Goal: Task Accomplishment & Management: Complete application form

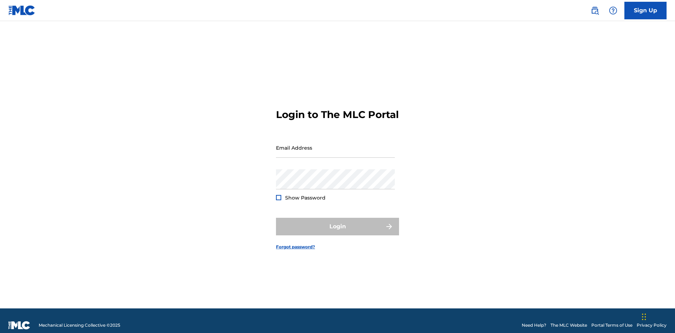
scroll to position [9, 0]
click at [335, 144] on input "Email Address" at bounding box center [335, 148] width 119 height 20
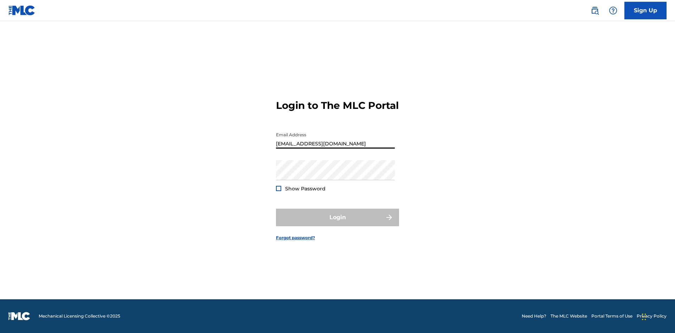
type input "[EMAIL_ADDRESS][DOMAIN_NAME]"
click at [337, 223] on button "Login" at bounding box center [337, 218] width 123 height 18
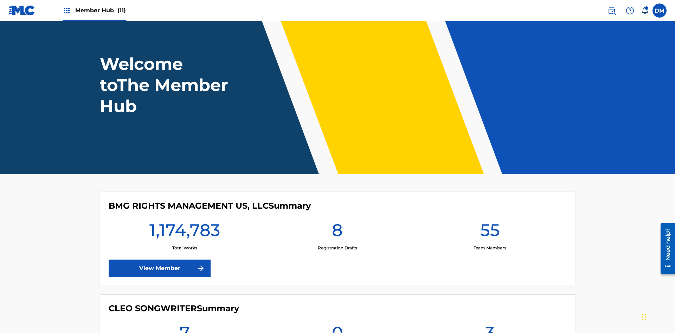
click at [100, 10] on span "Member Hub (11)" at bounding box center [100, 10] width 51 height 8
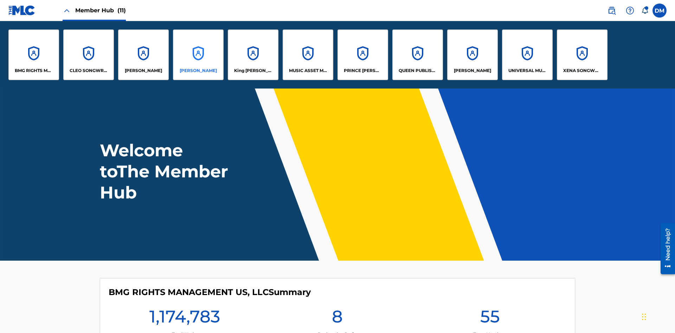
click at [198, 71] on p "[PERSON_NAME]" at bounding box center [198, 70] width 37 height 6
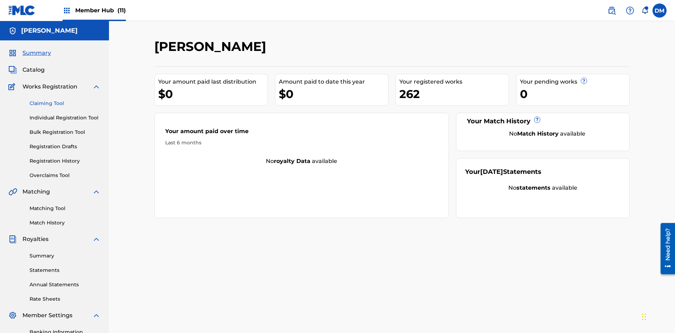
click at [65, 100] on link "Claiming Tool" at bounding box center [65, 103] width 71 height 7
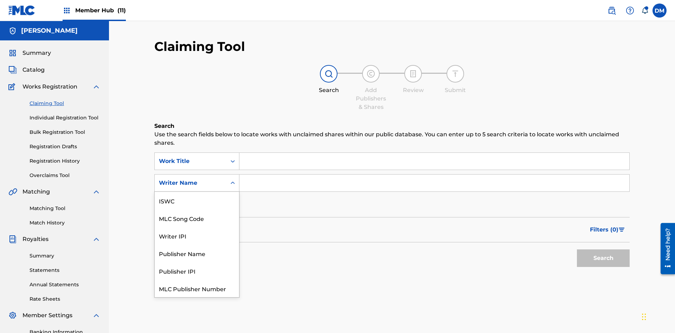
click at [197, 209] on div "MLC Song Code" at bounding box center [197, 218] width 84 height 18
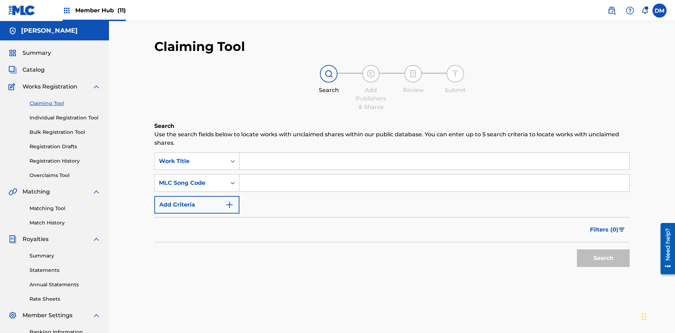
click at [434, 153] on input "Search Form" at bounding box center [434, 161] width 390 height 17
type input "RELINQUISHMENT WORK TO BE EXHAUSTED CREATED ON [DATE]"
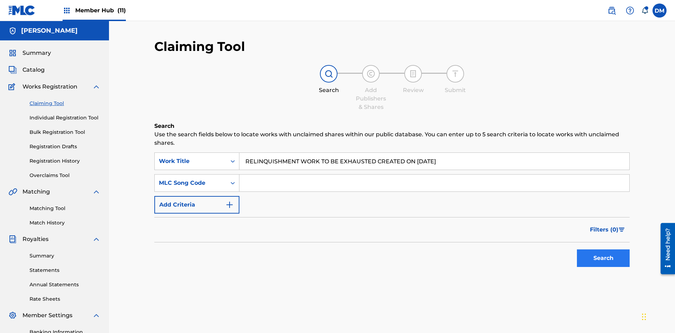
click at [434, 175] on input "Search Form" at bounding box center [434, 183] width 390 height 17
click at [603, 249] on button "Search" at bounding box center [603, 258] width 53 height 18
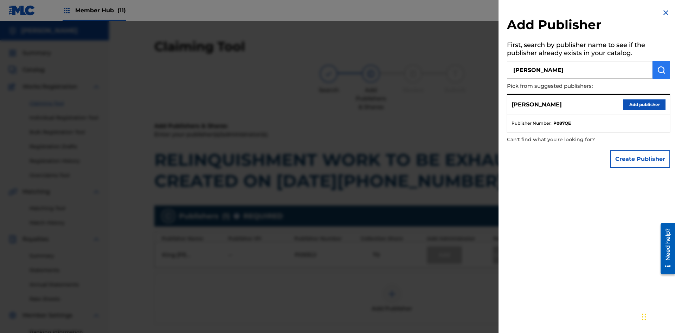
type input "EYAMA MCSINGER"
click at [661, 70] on img "submit" at bounding box center [661, 70] width 8 height 8
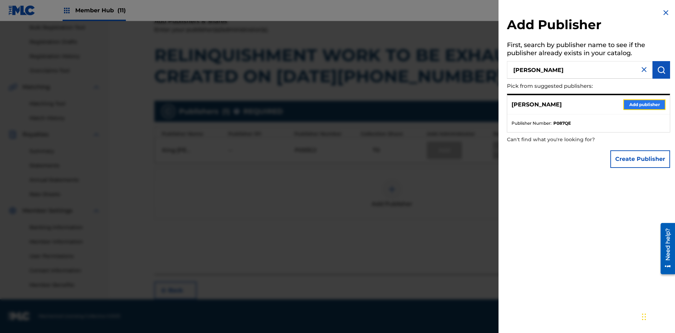
click at [644, 104] on button "Add publisher" at bounding box center [644, 104] width 42 height 11
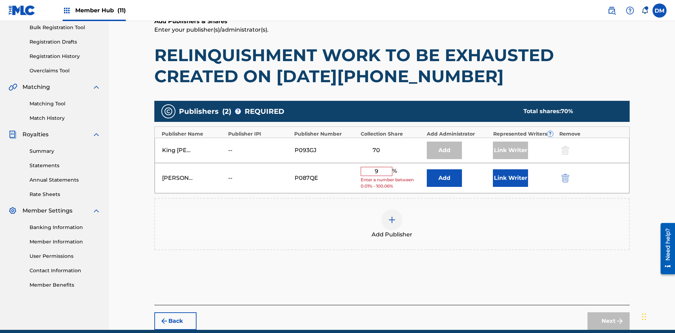
type input "90"
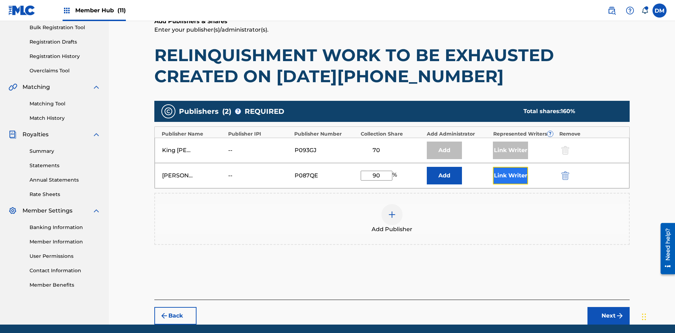
click at [510, 167] on button "Link Writer" at bounding box center [510, 176] width 35 height 18
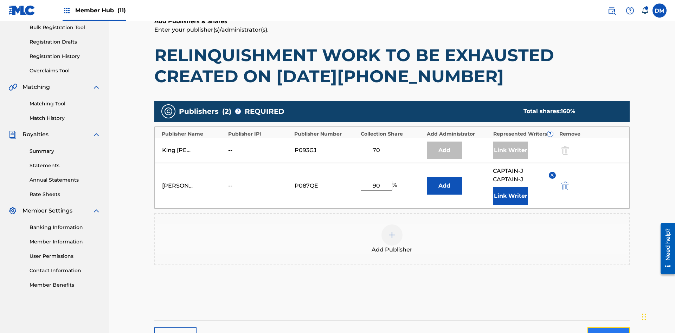
click at [608, 327] on button "Next" at bounding box center [608, 336] width 42 height 18
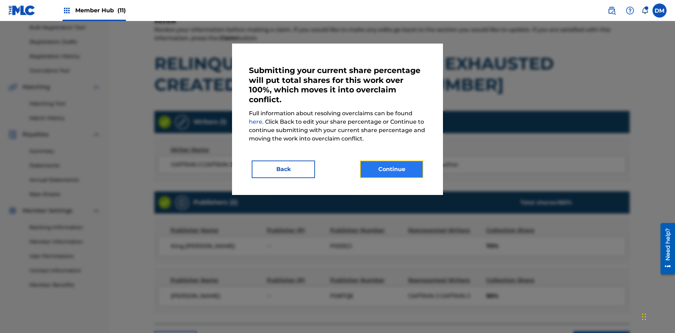
click at [391, 169] on button "Continue" at bounding box center [391, 170] width 63 height 18
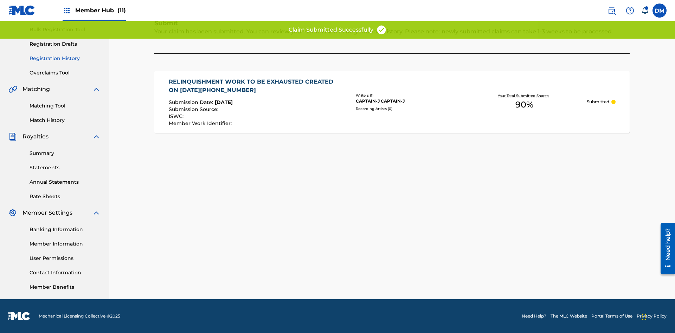
click at [65, 58] on link "Registration History" at bounding box center [65, 58] width 71 height 7
